Goal: Use online tool/utility: Utilize a website feature to perform a specific function

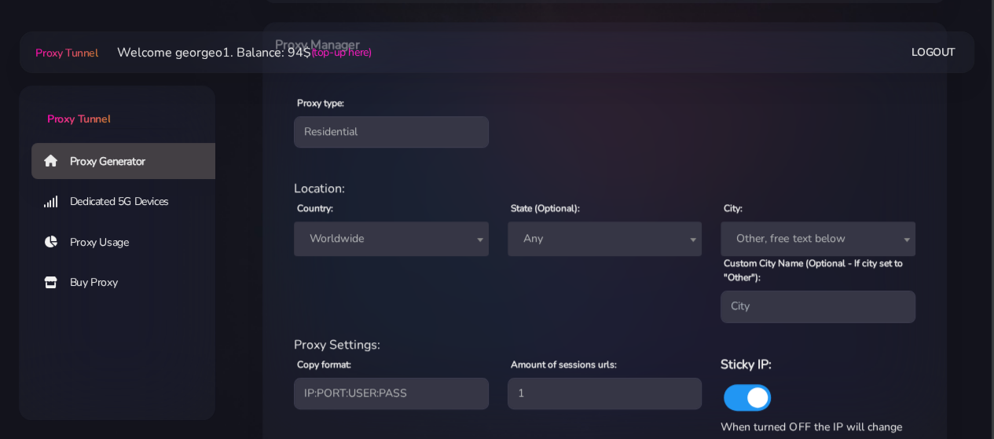
scroll to position [596, 0]
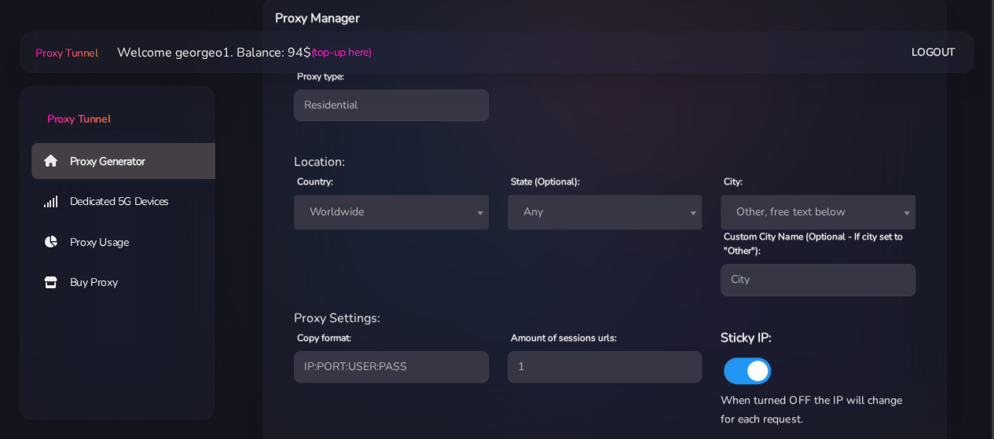
click at [405, 203] on span "Worldwide" at bounding box center [391, 212] width 176 height 22
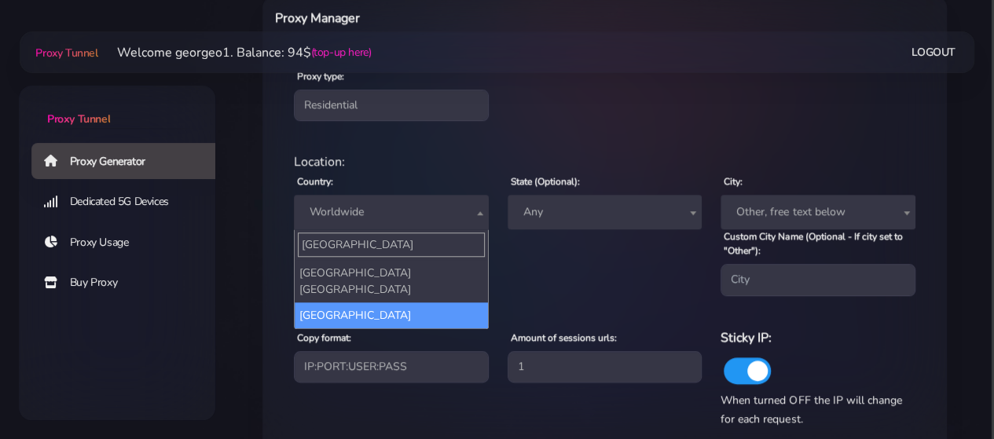
type input "[GEOGRAPHIC_DATA]"
select select "US"
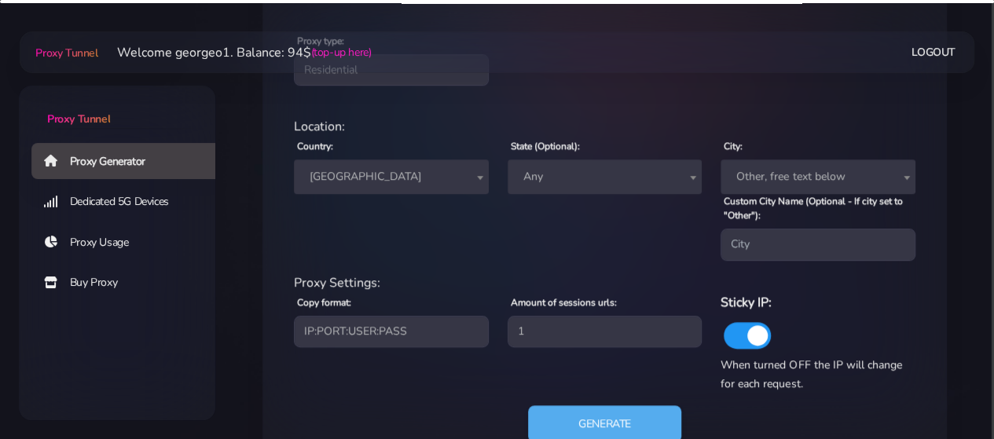
scroll to position [684, 0]
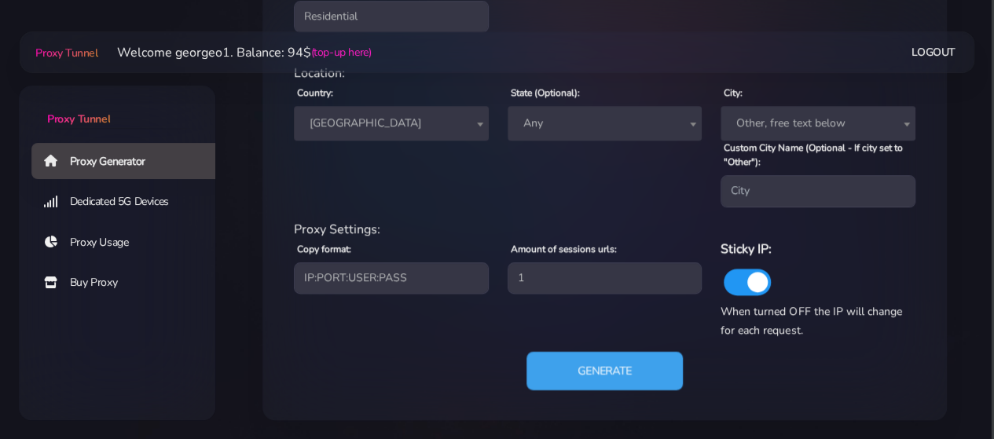
click at [611, 374] on button "Generate" at bounding box center [604, 370] width 156 height 38
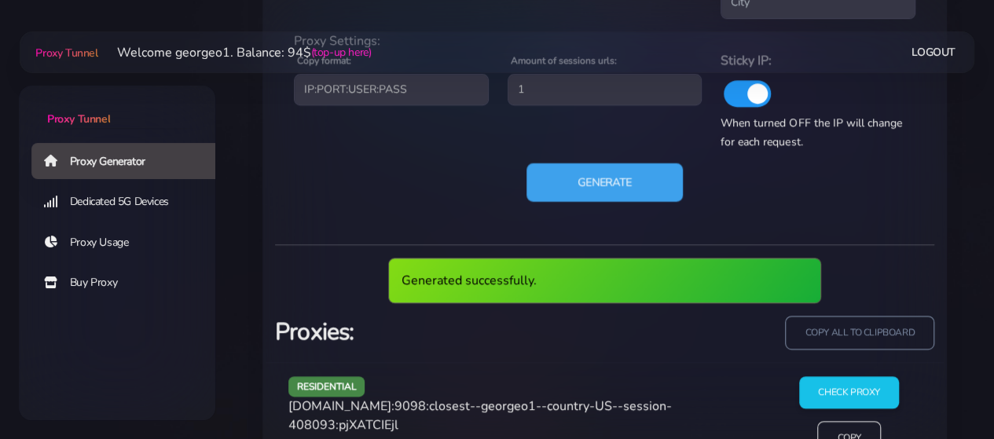
scroll to position [873, 0]
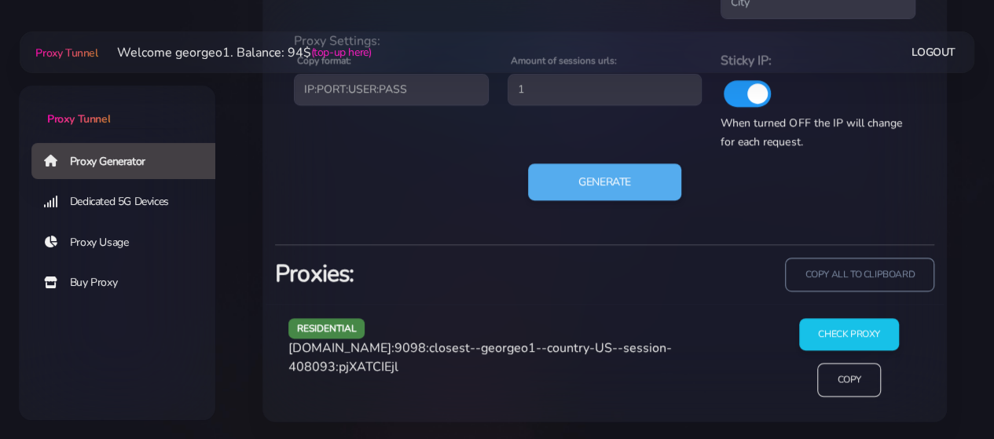
drag, startPoint x: 398, startPoint y: 364, endPoint x: 264, endPoint y: 350, distance: 134.3
click at [264, 350] on div "Proxy type: Residential Static Mobile residential Location: Country: Worldwide …" at bounding box center [604, 96] width 684 height 652
copy span "[DOMAIN_NAME]:9098:closest--georgeo1--country-US--session-408093:pjXATCIEjl"
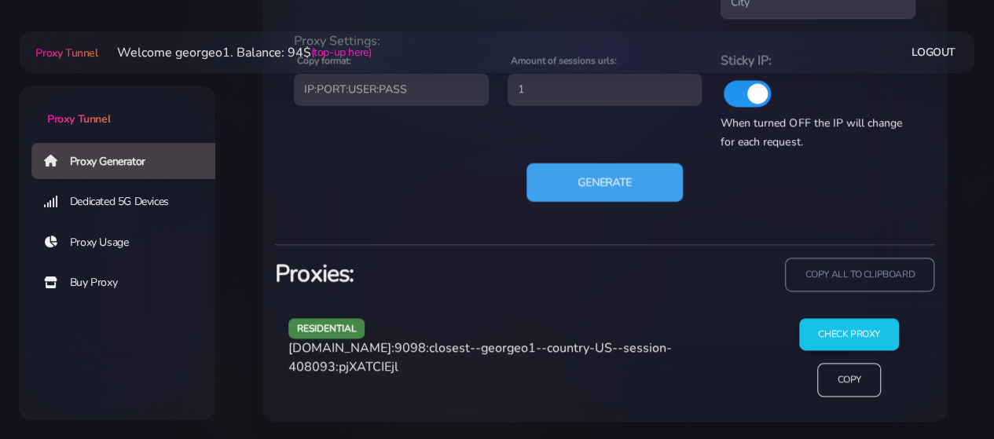
click at [573, 181] on button "Generate" at bounding box center [604, 182] width 156 height 38
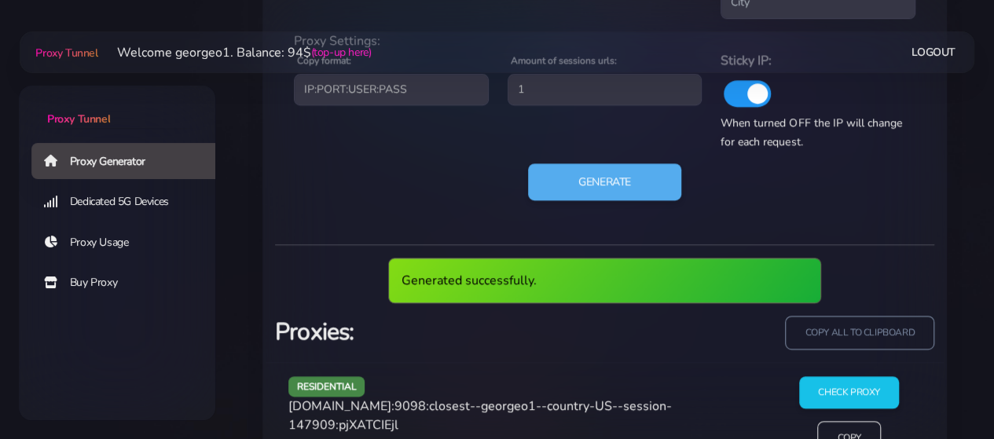
click at [361, 401] on span "[DOMAIN_NAME]:9098:closest--georgeo1--country-US--session-147909:pjXATCIEjl" at bounding box center [479, 416] width 383 height 36
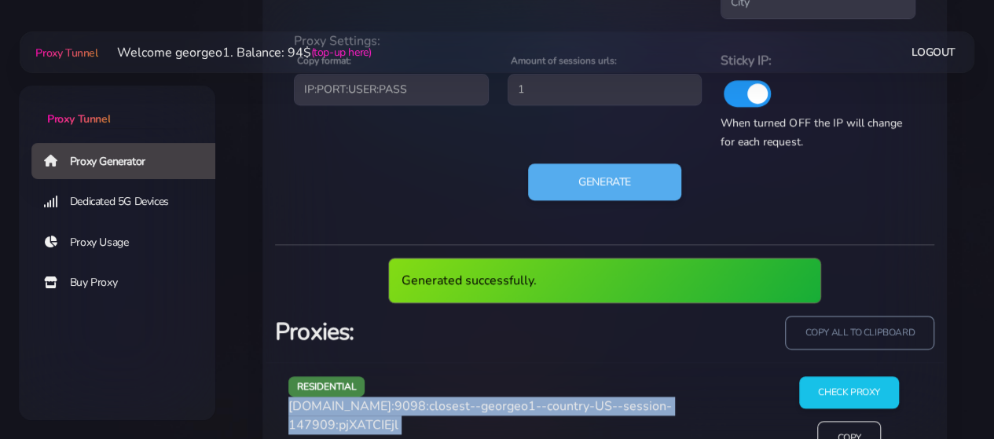
click at [361, 401] on span "[DOMAIN_NAME]:9098:closest--georgeo1--country-US--session-147909:pjXATCIEjl" at bounding box center [479, 416] width 383 height 36
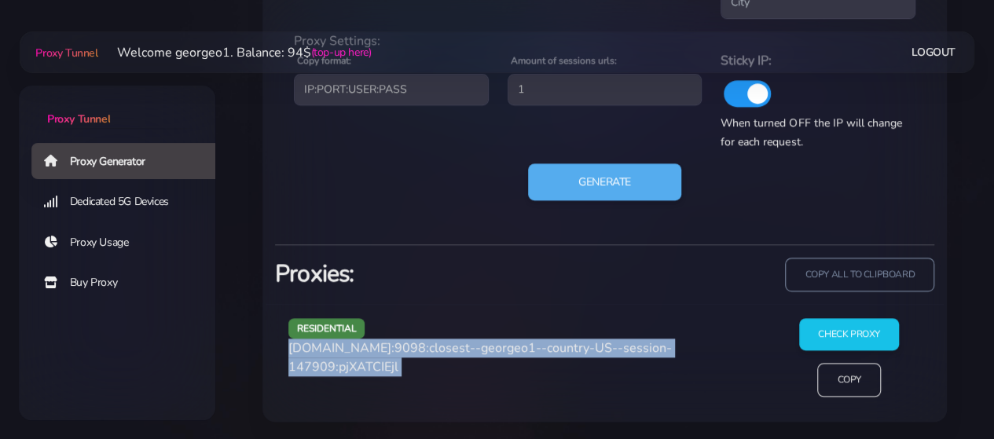
copy div "[DOMAIN_NAME]:9098:closest--georgeo1--country-US--session-147909:pjXATCIEjl"
